Goal: Entertainment & Leisure: Browse casually

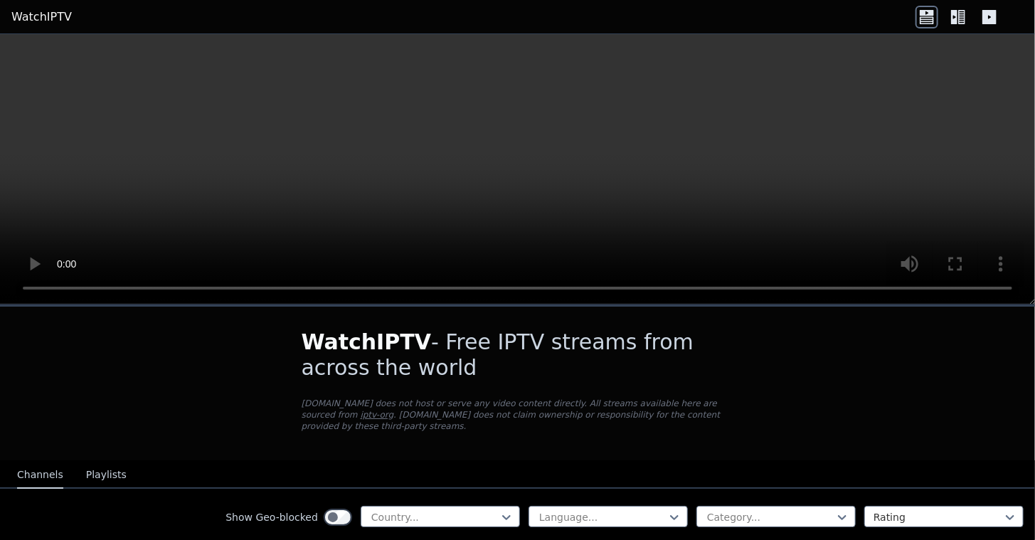
drag, startPoint x: 0, startPoint y: 0, endPoint x: 1037, endPoint y: 178, distance: 1051.9
click at [1034, 178] on html "WatchIPTV WatchIPTV - Free IPTV streams from across the world [DOMAIN_NAME] doe…" at bounding box center [517, 270] width 1035 height 540
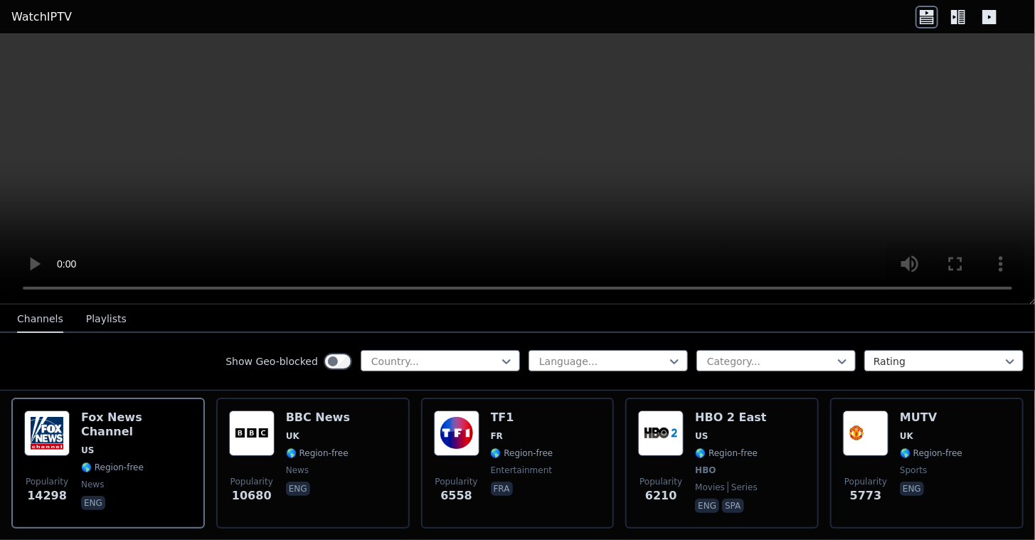
scroll to position [129, 0]
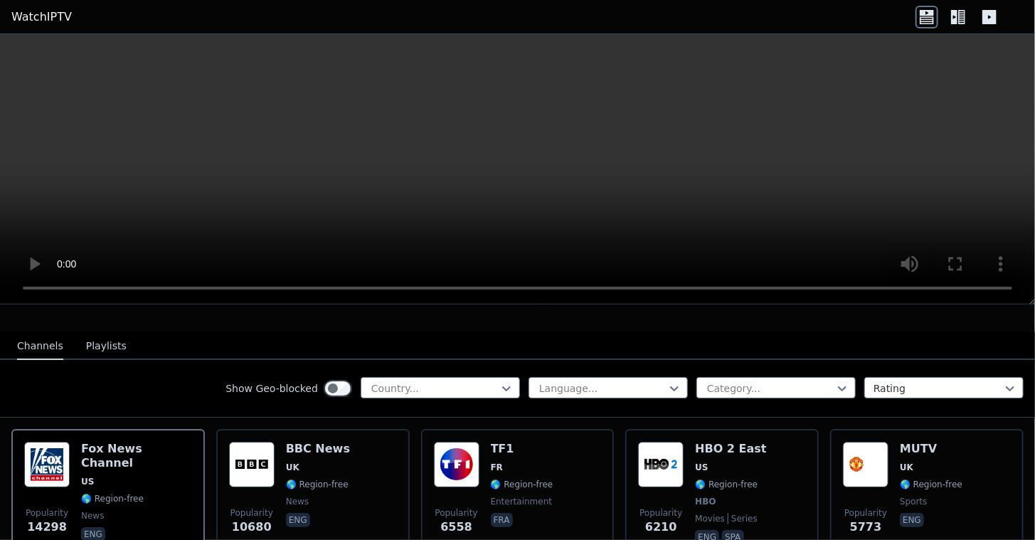
click at [961, 15] on icon at bounding box center [961, 17] width 7 height 14
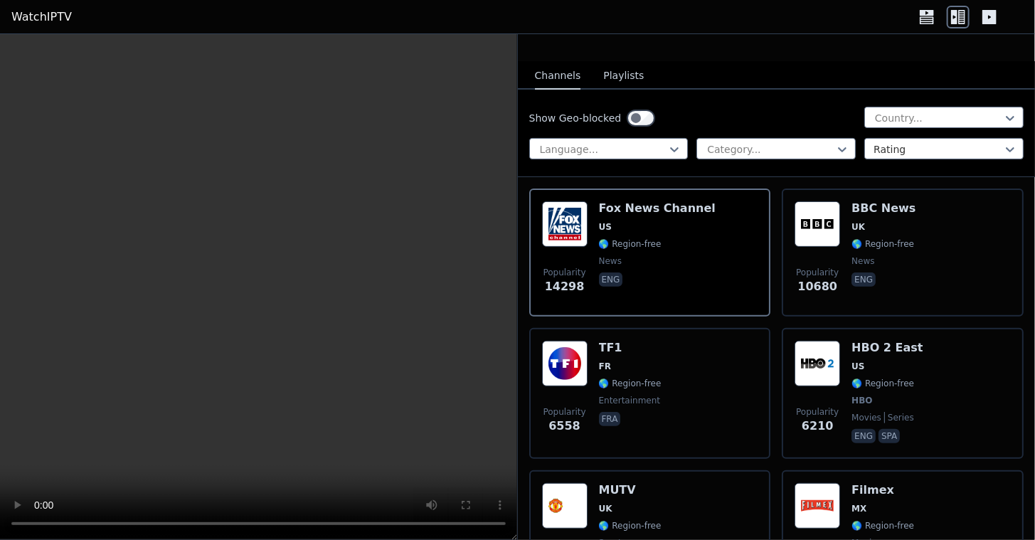
click at [614, 63] on button "Playlists" at bounding box center [623, 76] width 41 height 27
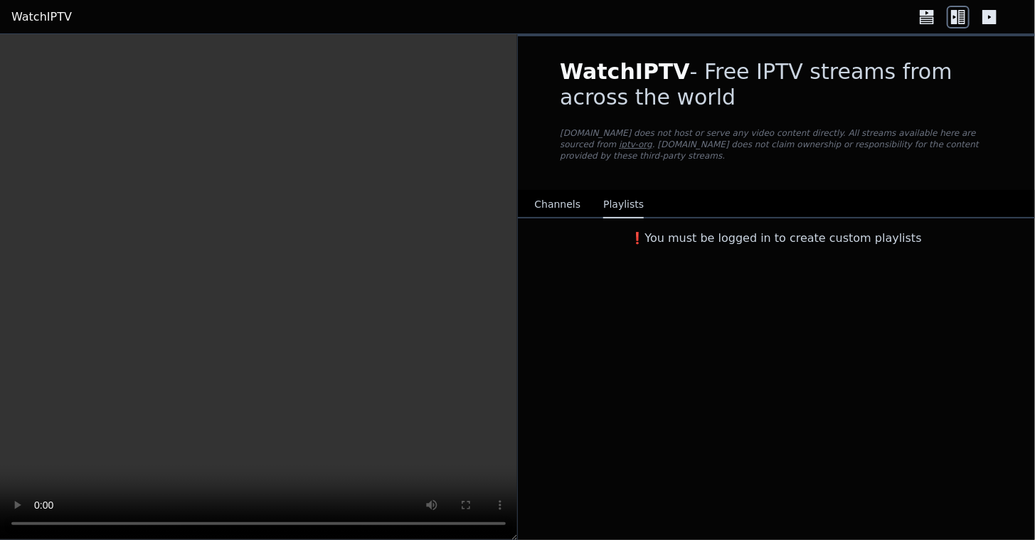
click at [540, 191] on button "Channels" at bounding box center [558, 204] width 46 height 27
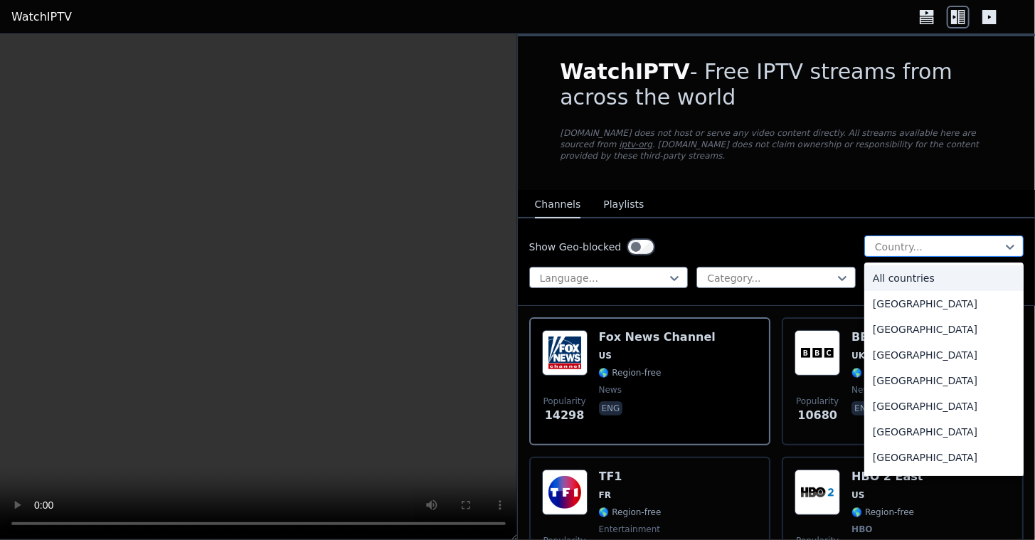
click at [925, 240] on div at bounding box center [937, 247] width 129 height 14
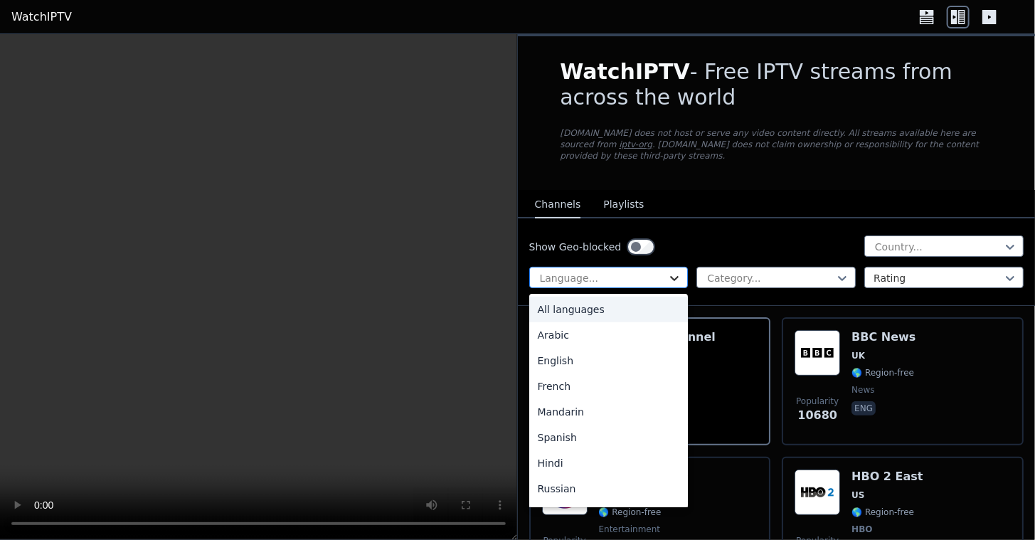
click at [667, 271] on icon at bounding box center [674, 278] width 14 height 14
click at [593, 322] on div "Arabic" at bounding box center [608, 335] width 159 height 26
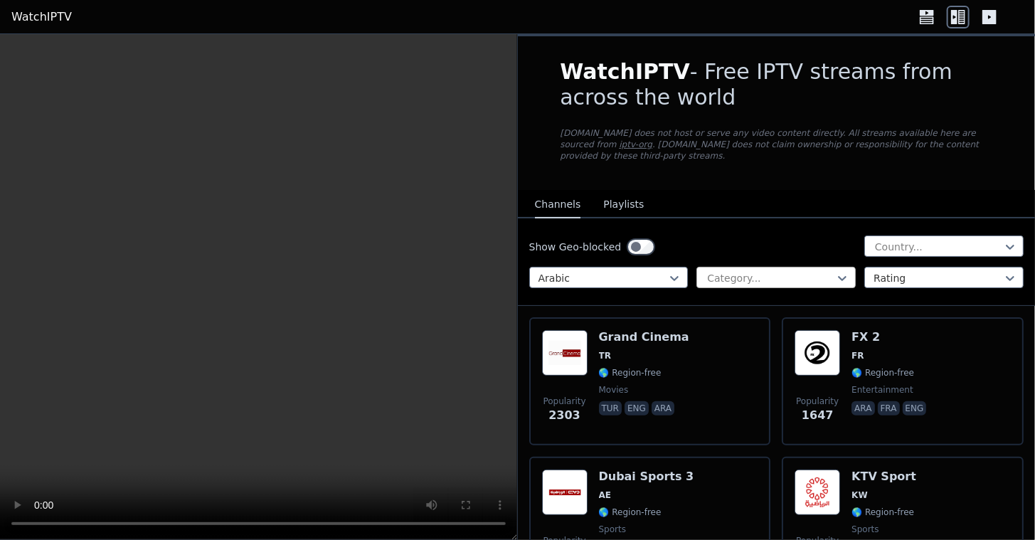
click at [781, 271] on div at bounding box center [769, 278] width 129 height 14
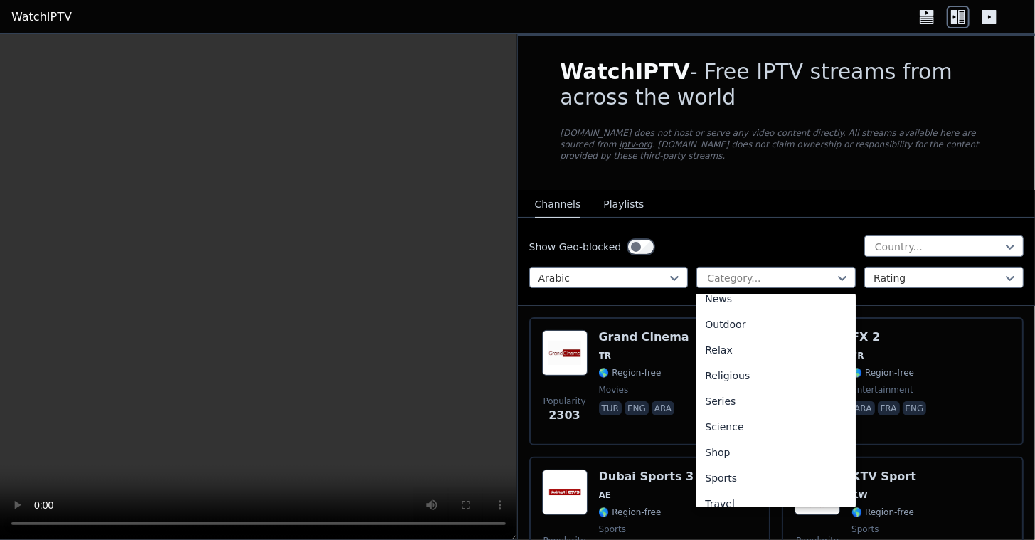
scroll to position [449, 0]
click at [742, 462] on div "Sports" at bounding box center [775, 475] width 159 height 26
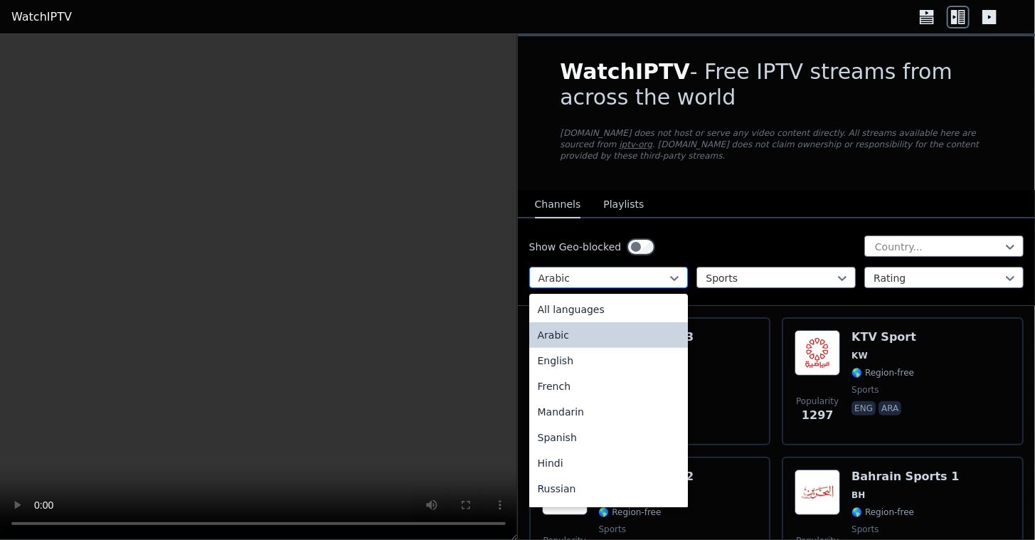
click at [631, 271] on div at bounding box center [602, 278] width 129 height 14
click at [588, 348] on div "English" at bounding box center [608, 361] width 159 height 26
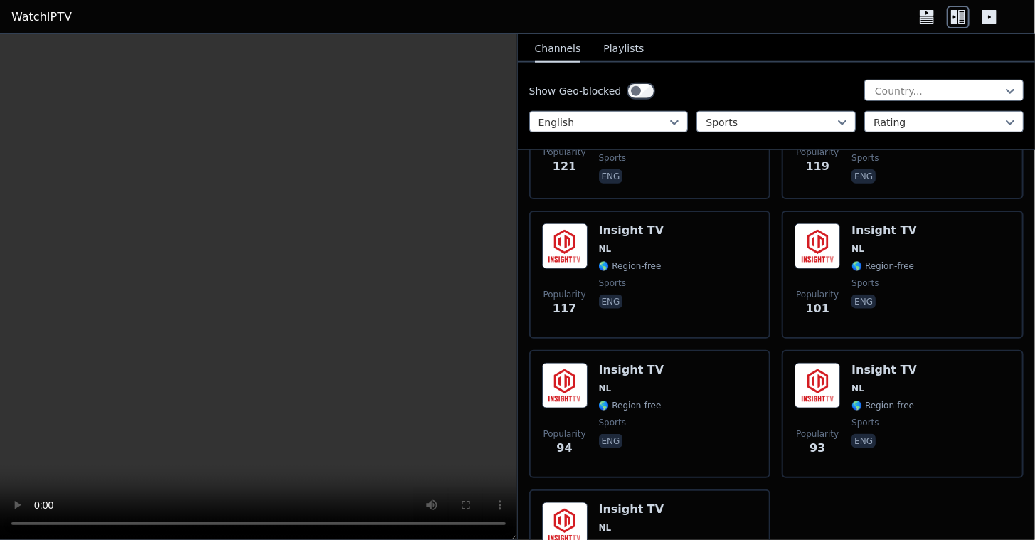
scroll to position [3163, 0]
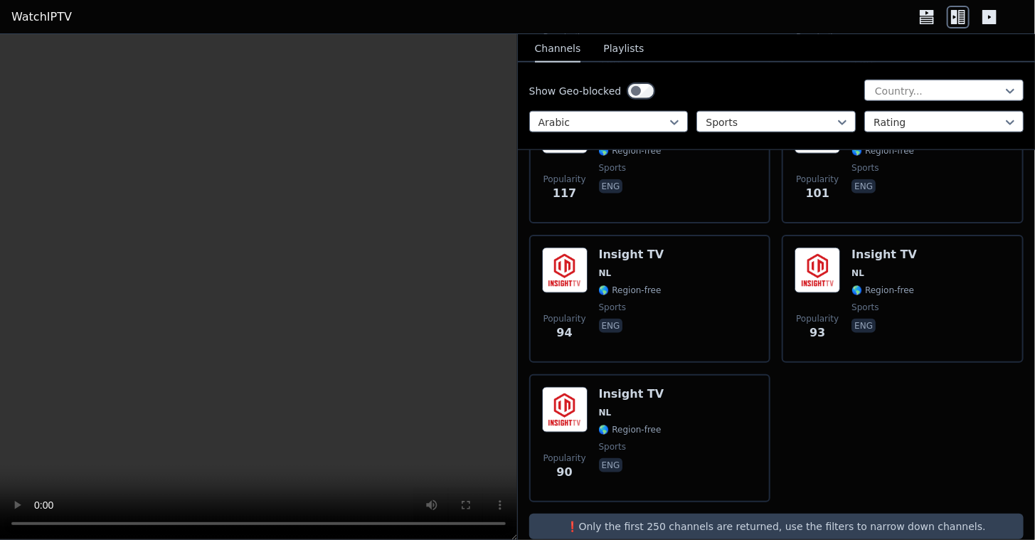
scroll to position [925, 0]
